Goal: Information Seeking & Learning: Learn about a topic

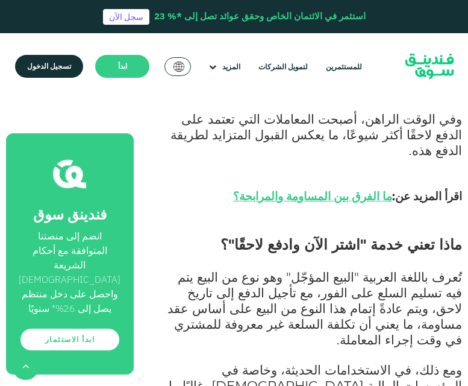
scroll to position [723, 0]
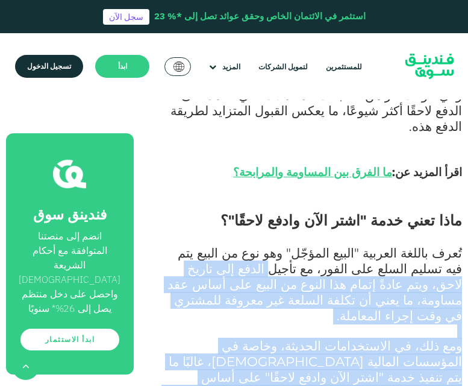
drag, startPoint x: 195, startPoint y: 268, endPoint x: 407, endPoint y: 169, distance: 234.0
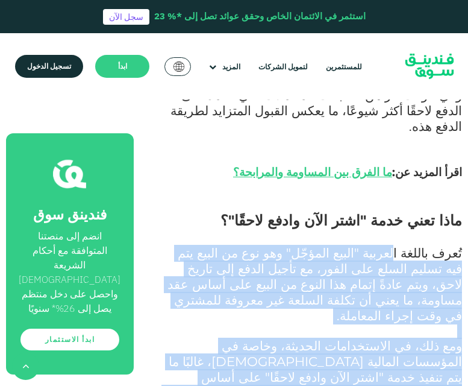
click at [380, 245] on span "تُعرف باللغة العربية "البيع المؤجّل" وهو نوع من البيع يتم فيه تسليم السلع على ا…" at bounding box center [315, 284] width 295 height 78
drag, startPoint x: 193, startPoint y: 269, endPoint x: 471, endPoint y: 157, distance: 298.8
copy div "تُعرف باللغة العربية "البيع المؤجّل" وهو نوع من البيع يتم فيه تسليم السلع على ا…"
click at [365, 245] on span "تُعرف باللغة العربية "البيع المؤجّل" وهو نوع من البيع يتم فيه تسليم السلع على ا…" at bounding box center [315, 284] width 295 height 78
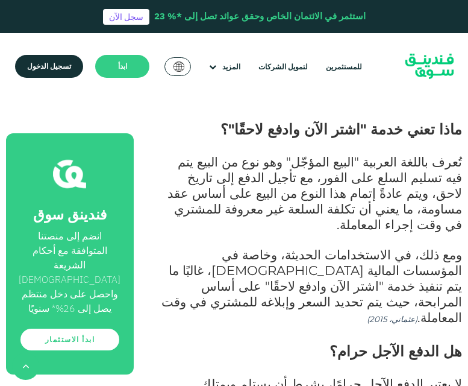
scroll to position [916, 0]
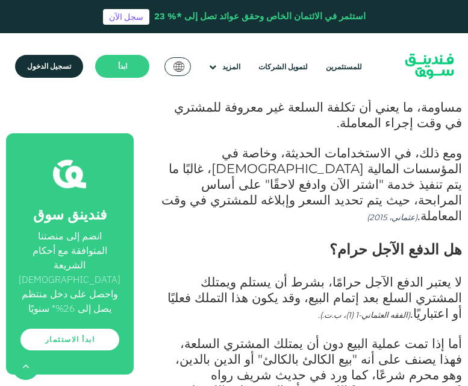
drag, startPoint x: 462, startPoint y: 155, endPoint x: 398, endPoint y: 275, distance: 135.0
copy div "لا يعتبر الدفع الآجل حرامًا، بشرط أن يستلم ويمتلك المشتري السلع بعد إتمام البيع…"
click at [322, 335] on span "أما إذا تمت عملية البيع دون أن يمتلك المشتري السلعة، فهذا يصنف على أنه "بيع الك…" at bounding box center [318, 382] width 287 height 94
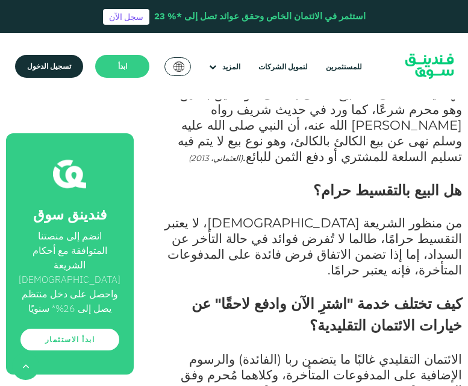
scroll to position [1205, 0]
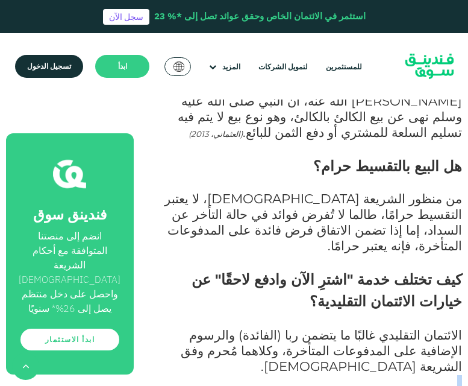
drag, startPoint x: 365, startPoint y: 245, endPoint x: 466, endPoint y: 204, distance: 110.0
copy div "في المقابل، يمكن اعتبار خيار "اشترِ الآن وادفع لاحقًا" متوافقًا مع الشريعة [DEM…"
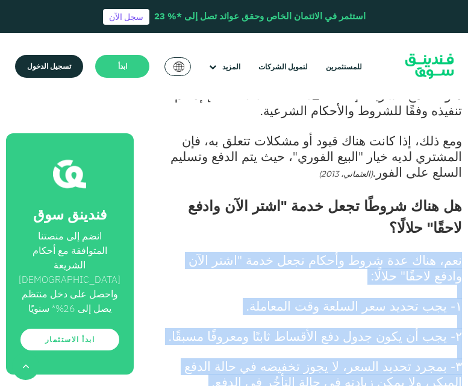
scroll to position [1726, 0]
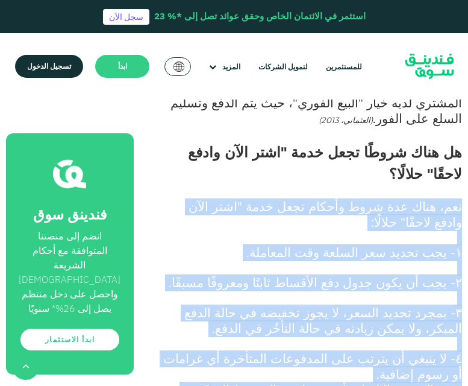
drag, startPoint x: 464, startPoint y: 172, endPoint x: 231, endPoint y: 178, distance: 232.6
click at [231, 178] on section "الصفحة الرئيسية المدونة الامتثال للشريعة" at bounding box center [234, 352] width 468 height 3459
copy div "نعم، هناك عدة شروط وأحكام تجعل خدمة "اشتر الآن وادفع لاحقًا" حلالًا: ١- يجب تحد…"
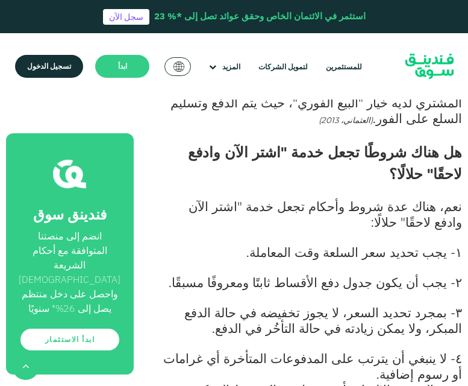
drag, startPoint x: 246, startPoint y: 219, endPoint x: 225, endPoint y: 321, distance: 104.1
click at [225, 321] on div "يمارس الناس تبادل السلع المختلفة عبر أشكال متعددة من التجارة والبيع منذ العصور …" at bounding box center [311, 211] width 301 height 2593
copy div "كيف تتم عملية "اشترِ الآن وادفع لاحقًا"؟ في البداية يتواصل العميل مع البائع ويط…"
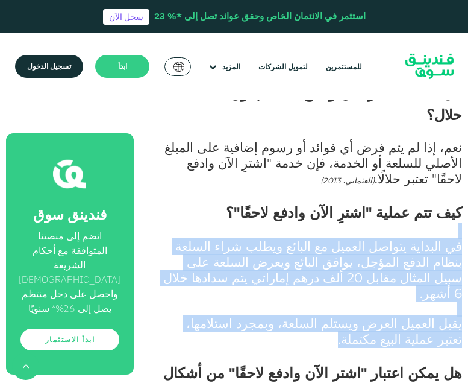
scroll to position [2112, 0]
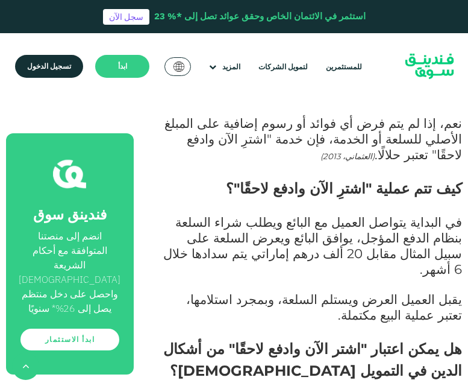
drag, startPoint x: 201, startPoint y: 272, endPoint x: 480, endPoint y: 213, distance: 285.8
copy div "في المقابل، فإن خدمة "اشترِ الآن وادفع لاحقًا" هى عقد بيع يتم فيه تبادل سلعتين …"
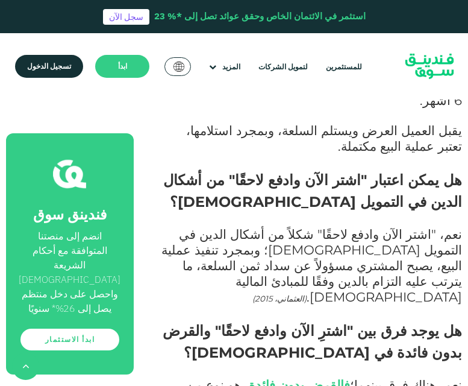
scroll to position [2305, 0]
